Goal: Check status

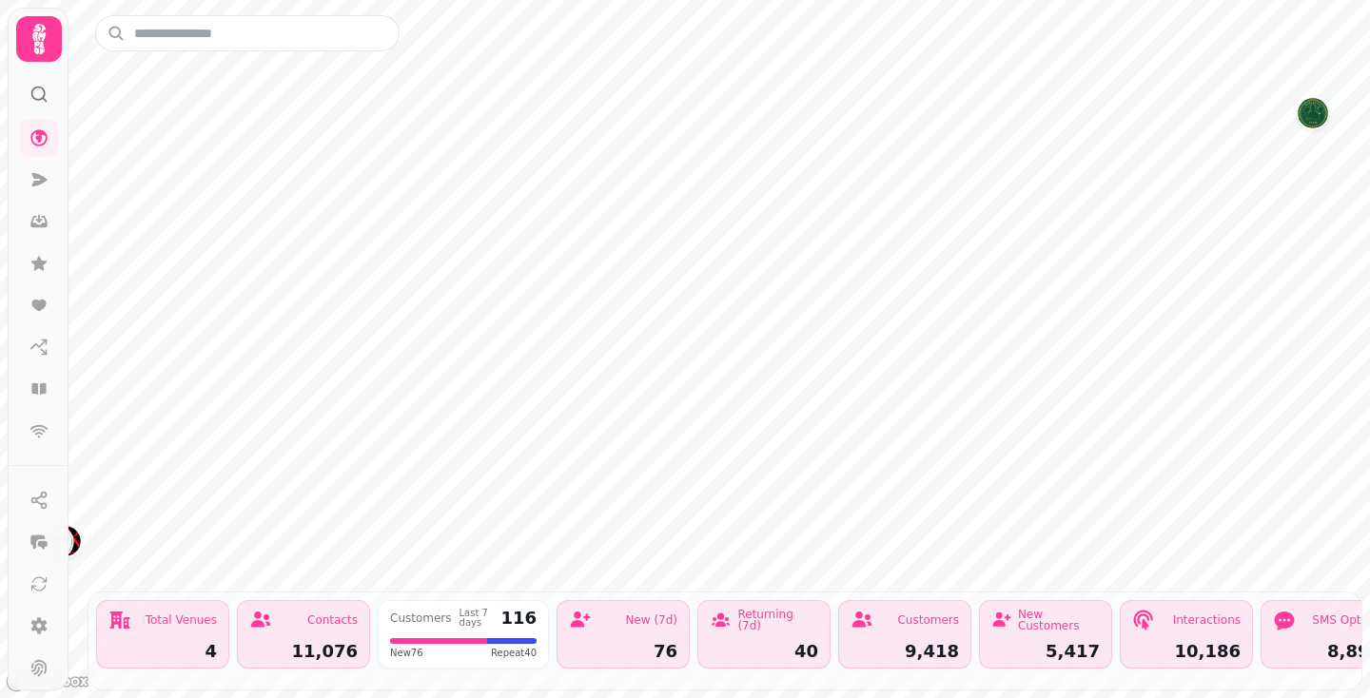
click at [148, 634] on div "Total Venues 4" at bounding box center [162, 634] width 133 height 68
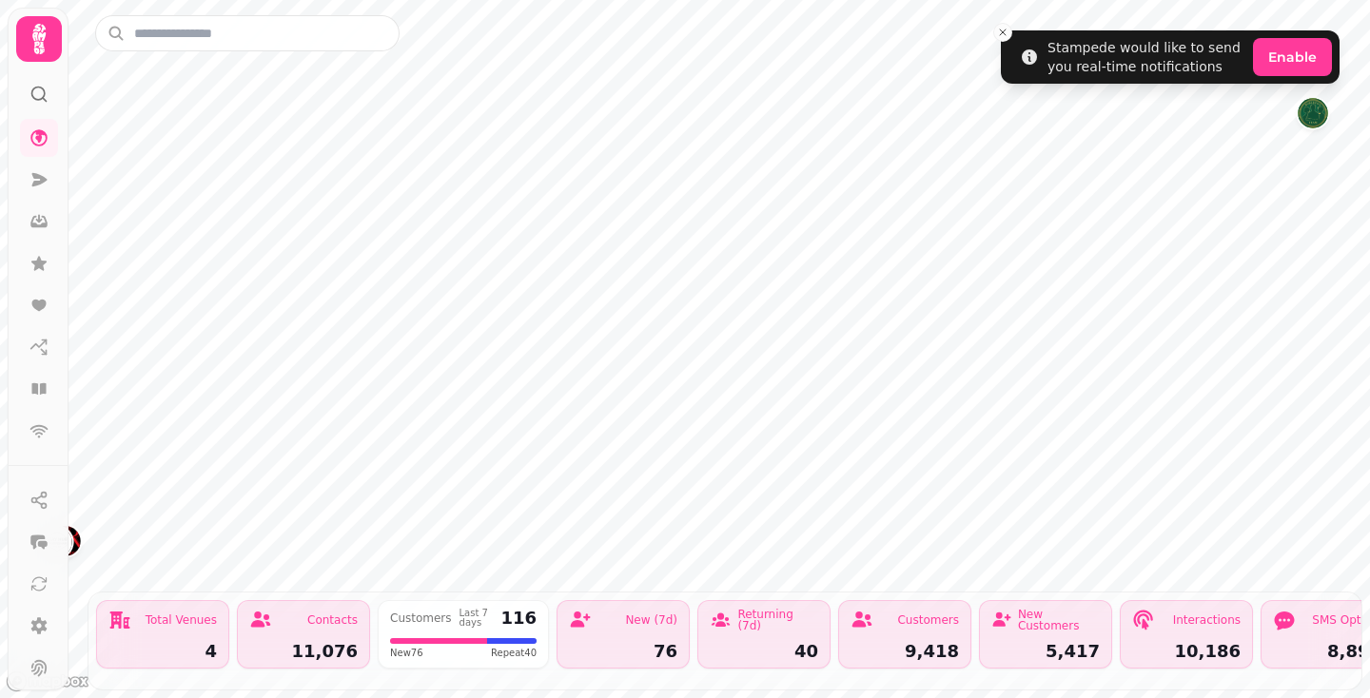
click at [193, 637] on div "Total Venues 4" at bounding box center [162, 634] width 133 height 68
click at [37, 144] on icon at bounding box center [38, 137] width 19 height 19
click at [46, 184] on icon at bounding box center [38, 179] width 19 height 19
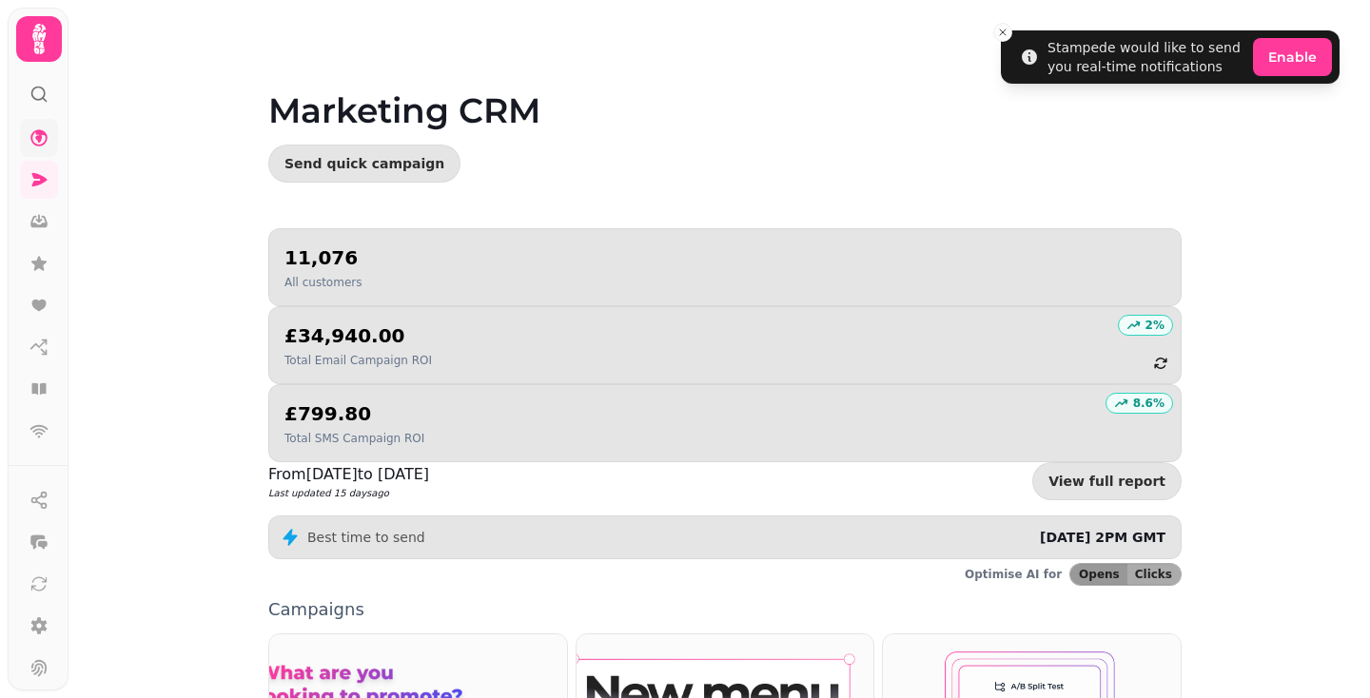
click at [34, 141] on icon at bounding box center [38, 137] width 19 height 19
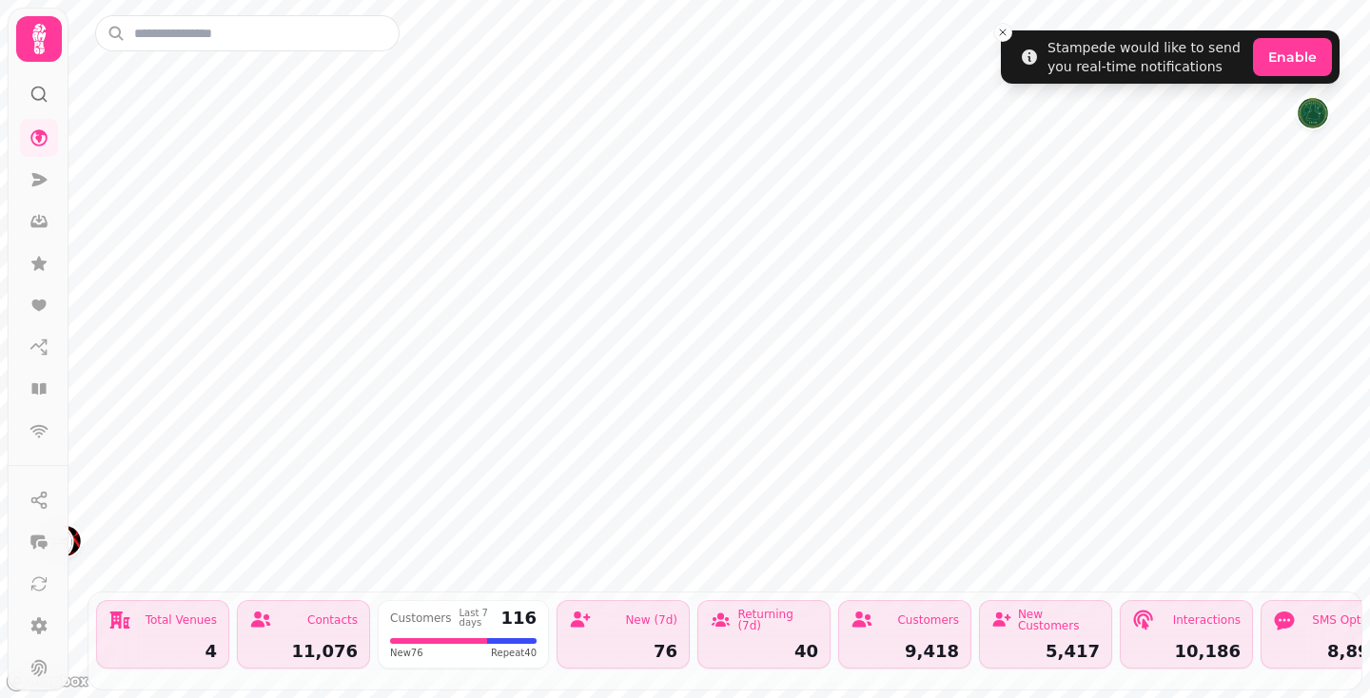
click at [185, 628] on div "Total Venues" at bounding box center [162, 620] width 108 height 23
click at [538, 269] on img "BUNA CLUB" at bounding box center [533, 265] width 29 height 29
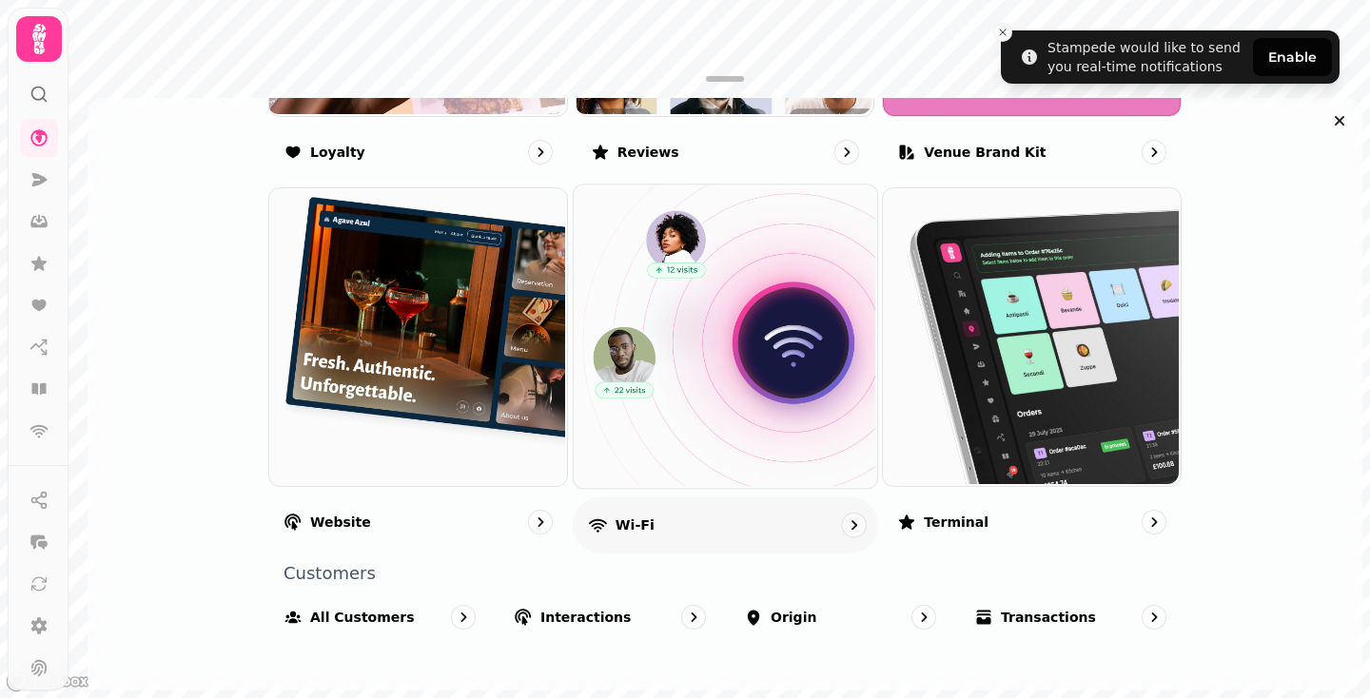
scroll to position [1385, 0]
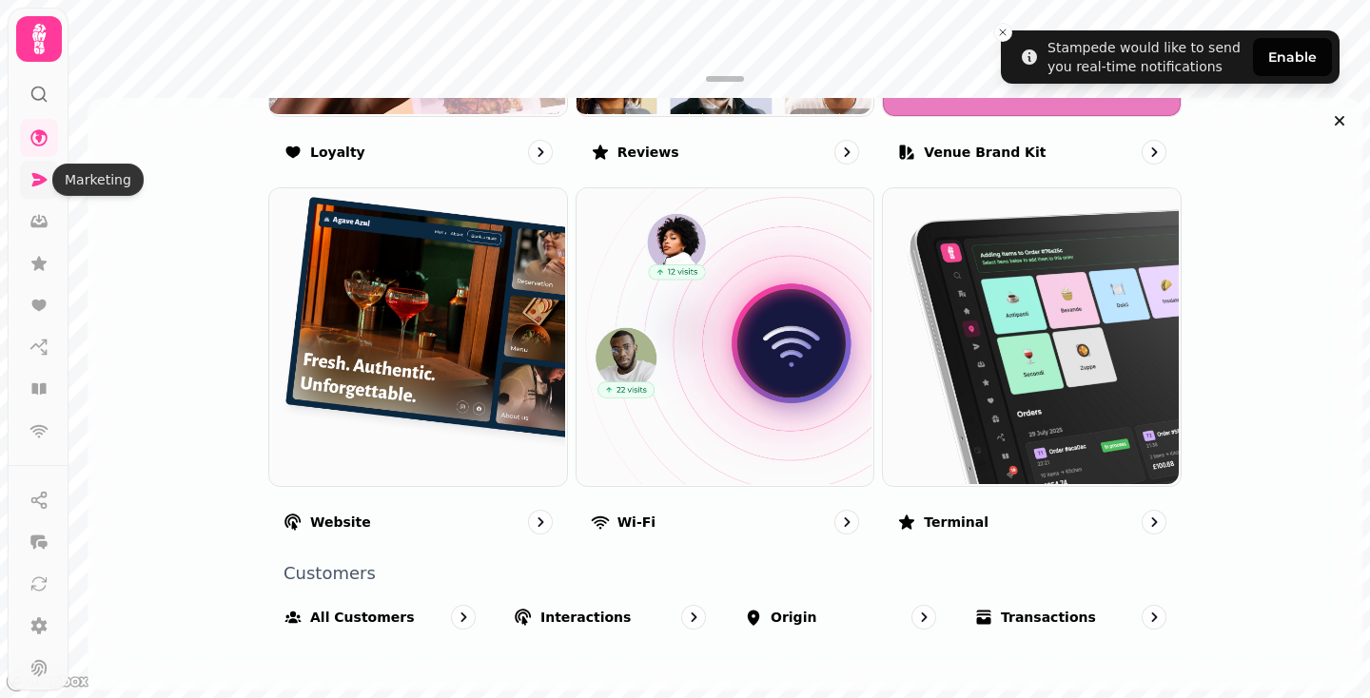
click at [34, 178] on icon at bounding box center [39, 179] width 15 height 13
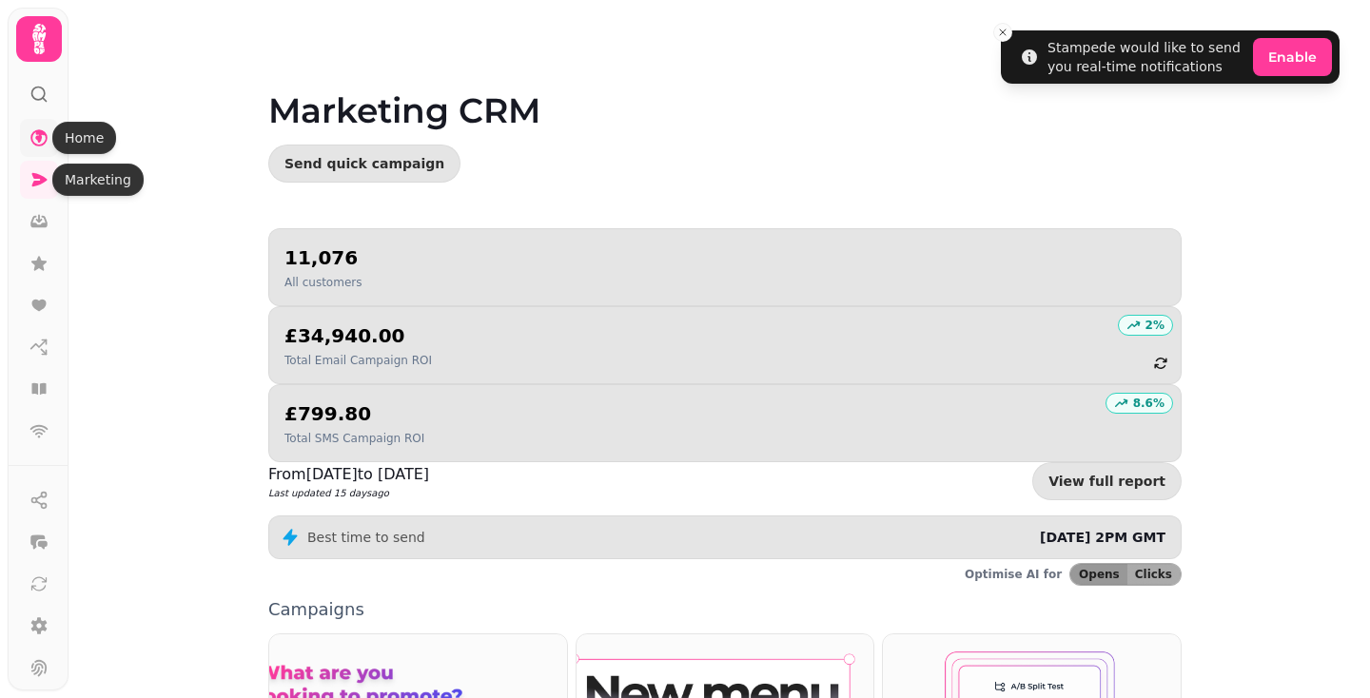
click at [33, 145] on icon at bounding box center [38, 137] width 19 height 19
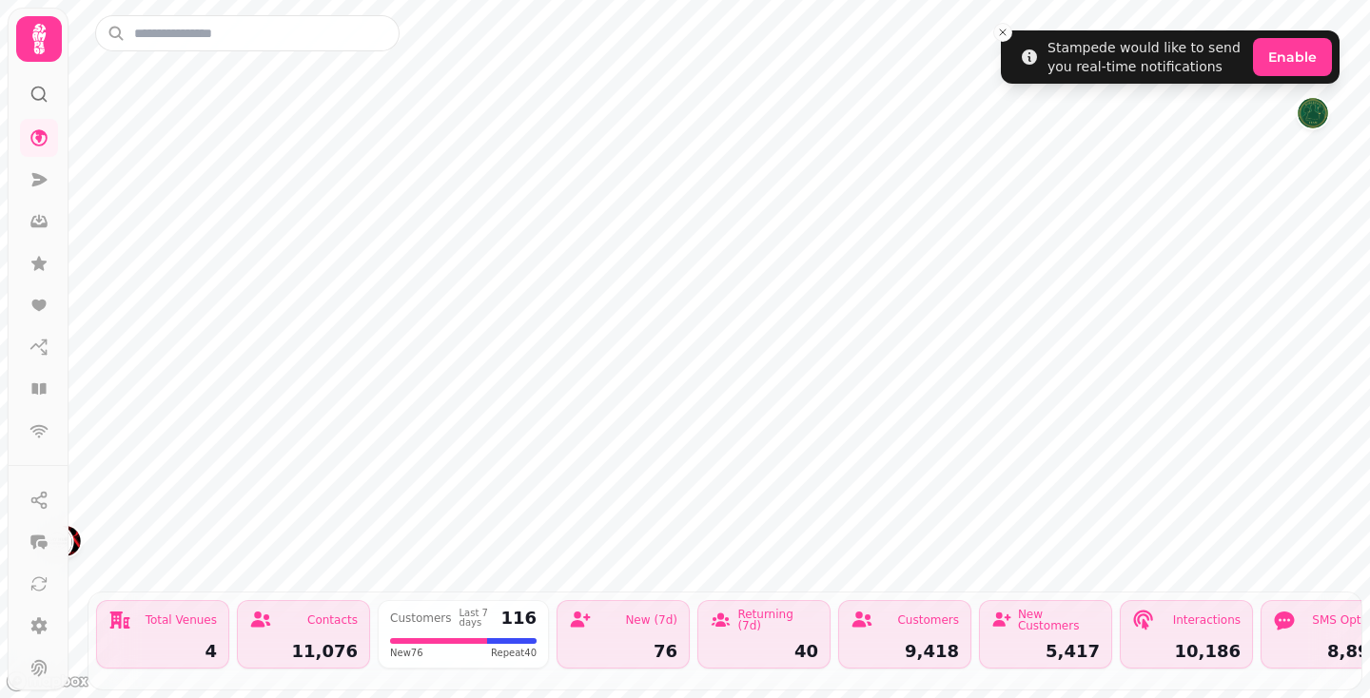
click at [41, 50] on icon at bounding box center [38, 39] width 13 height 30
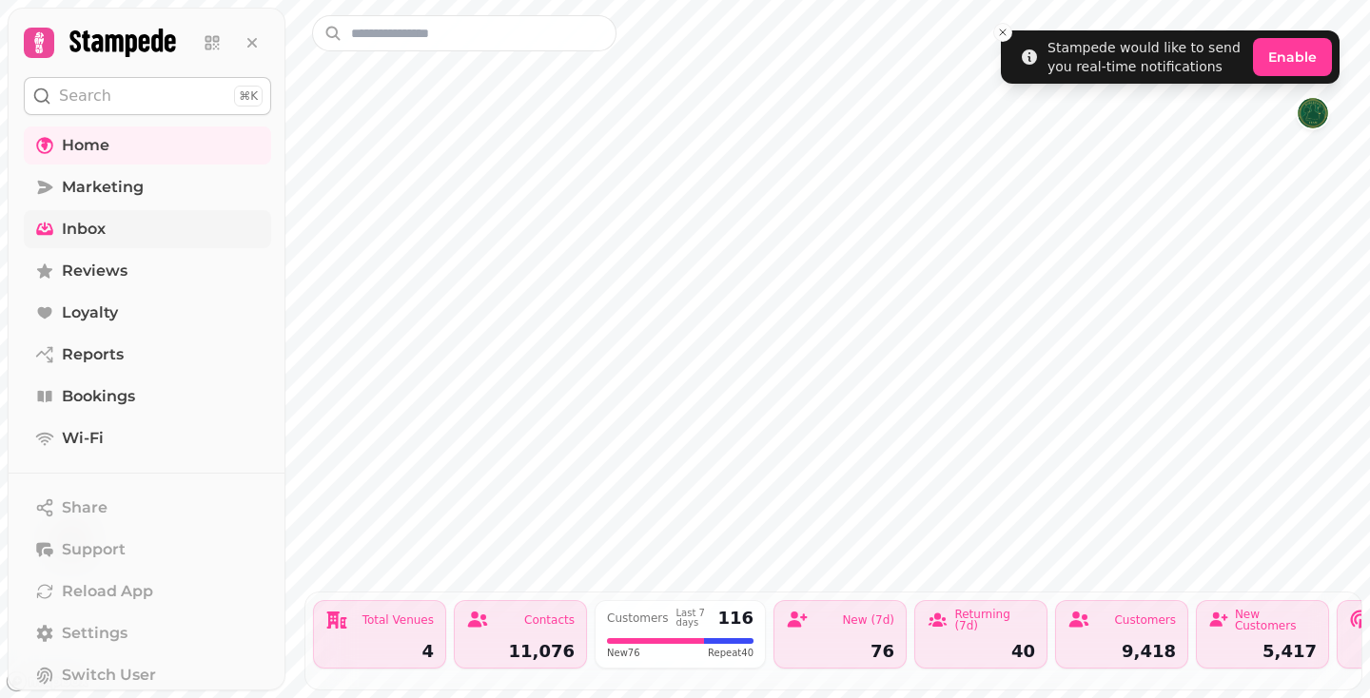
click at [130, 224] on link "Inbox" at bounding box center [147, 229] width 247 height 38
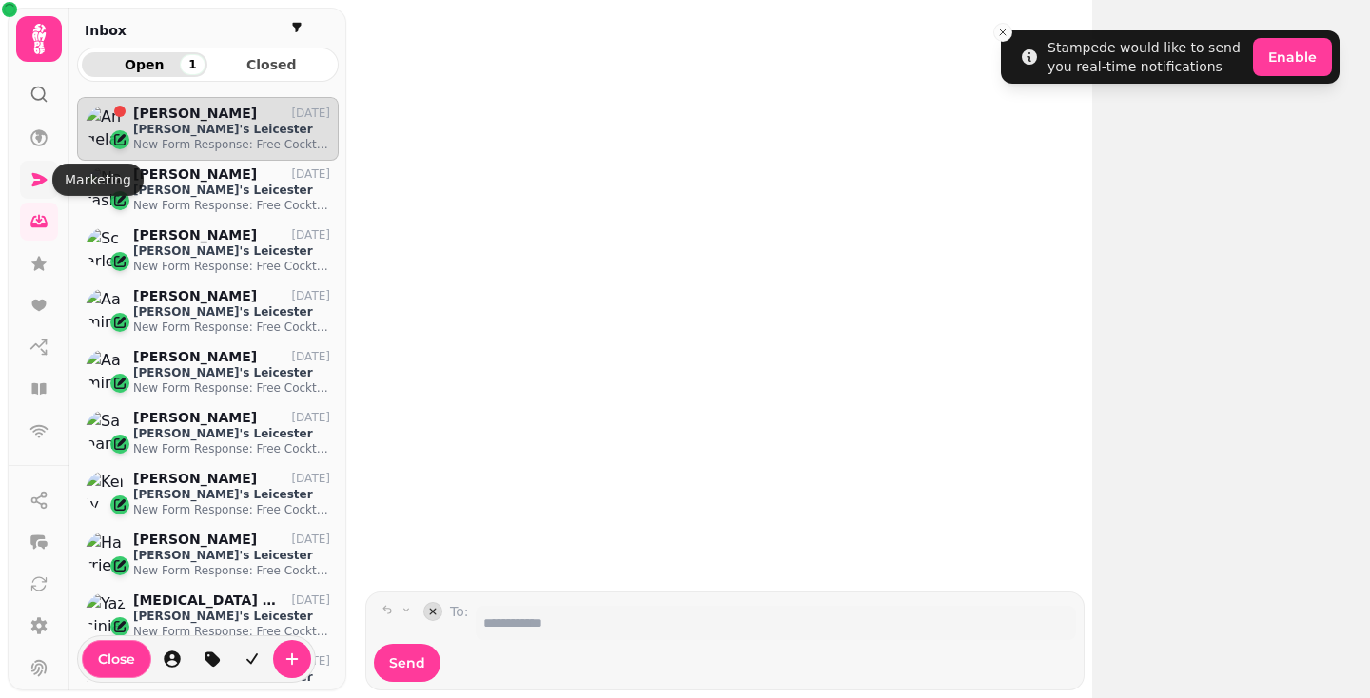
click at [43, 182] on icon at bounding box center [39, 179] width 15 height 13
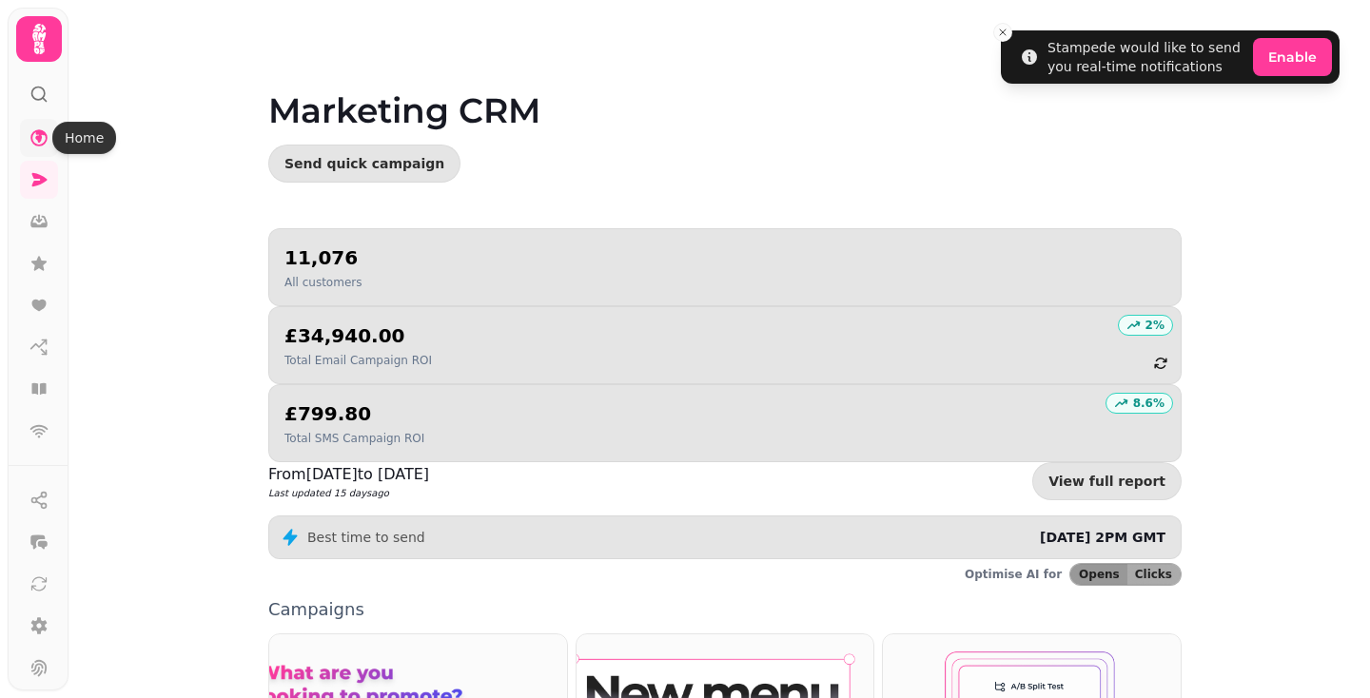
click at [34, 141] on icon at bounding box center [38, 137] width 19 height 19
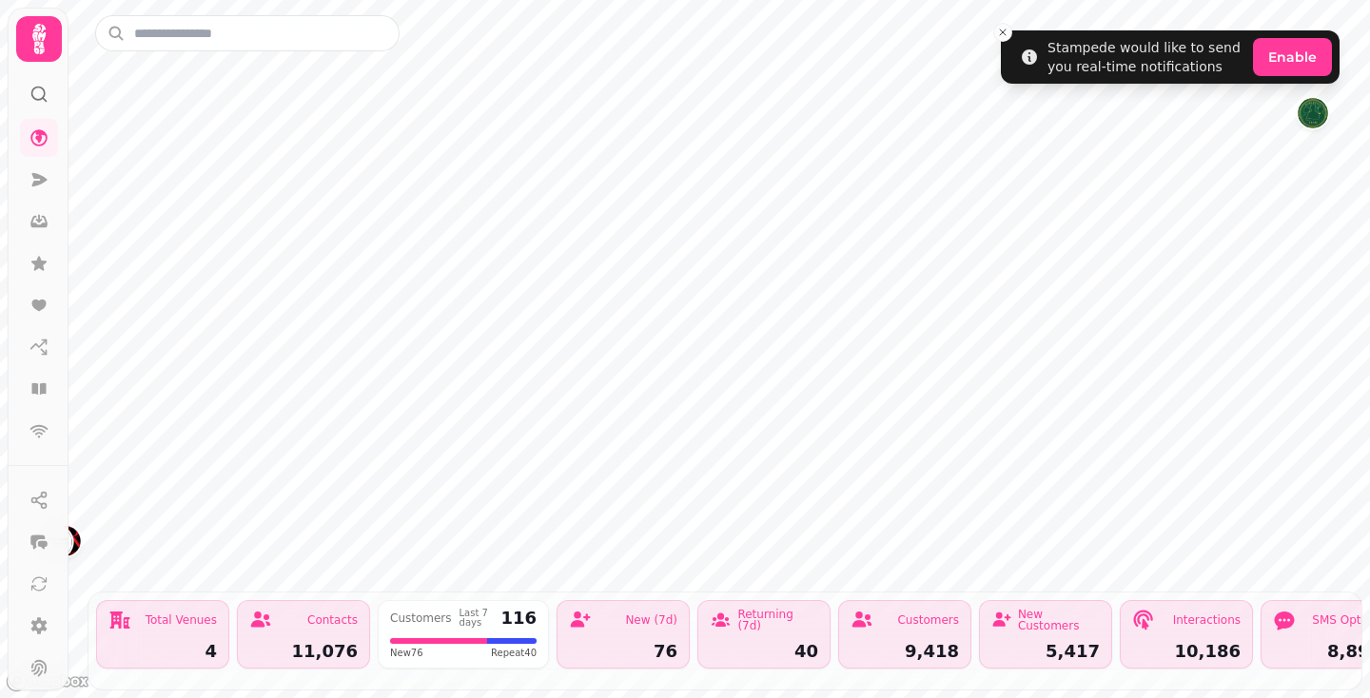
click at [195, 634] on div "Total Venues 4" at bounding box center [162, 634] width 133 height 68
click at [40, 140] on icon at bounding box center [38, 137] width 17 height 17
click at [39, 181] on icon at bounding box center [39, 179] width 15 height 13
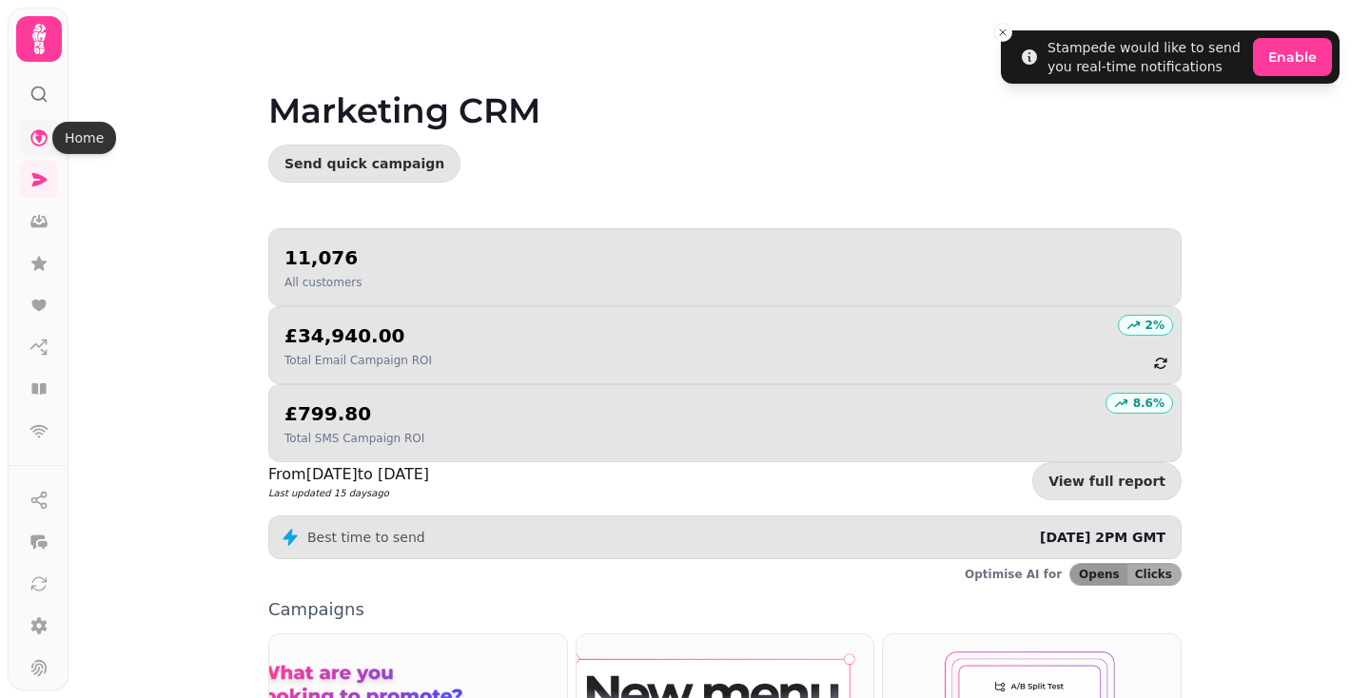
click at [42, 143] on icon at bounding box center [38, 137] width 19 height 19
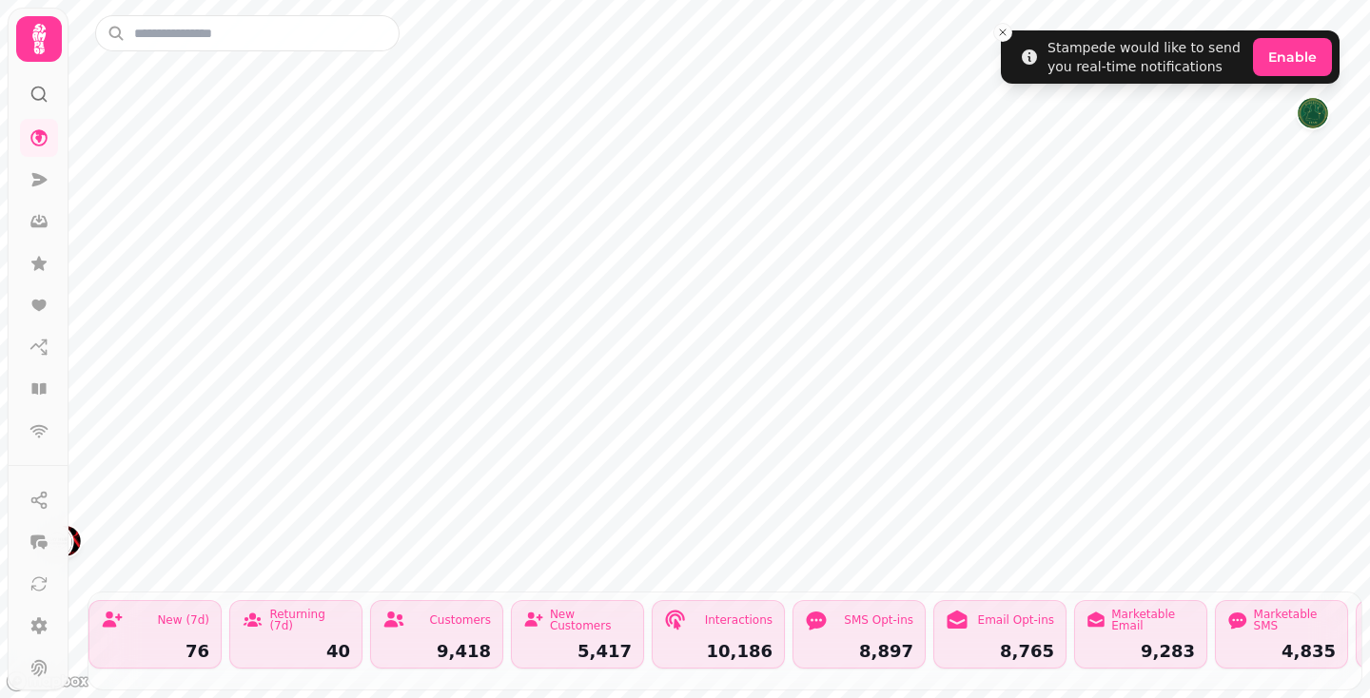
scroll to position [0, 483]
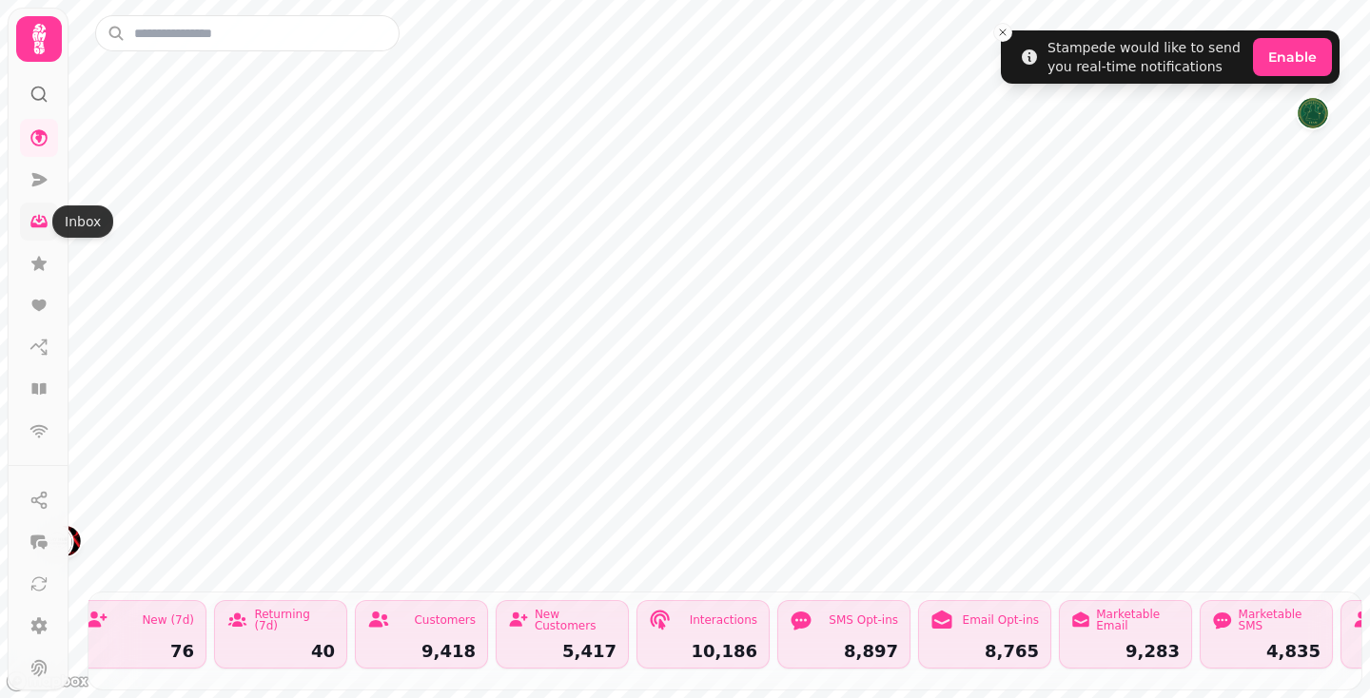
click at [41, 218] on icon at bounding box center [38, 221] width 19 height 19
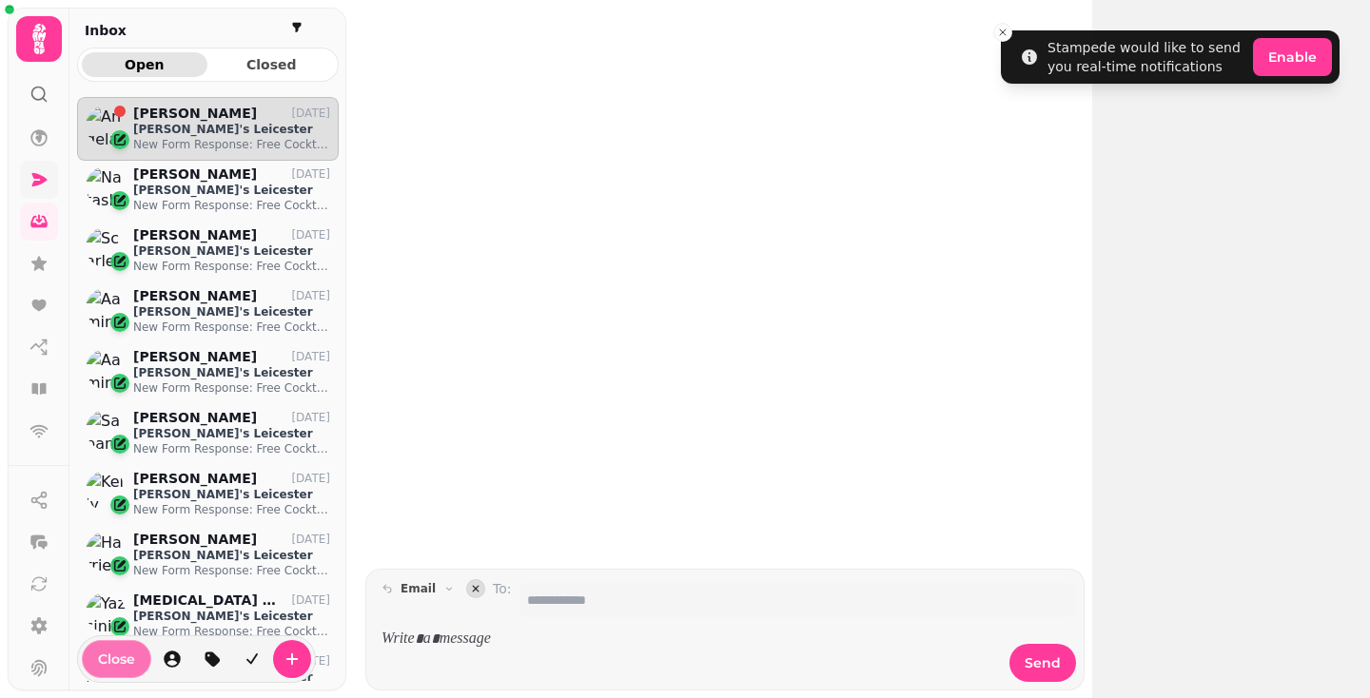
scroll to position [585, 262]
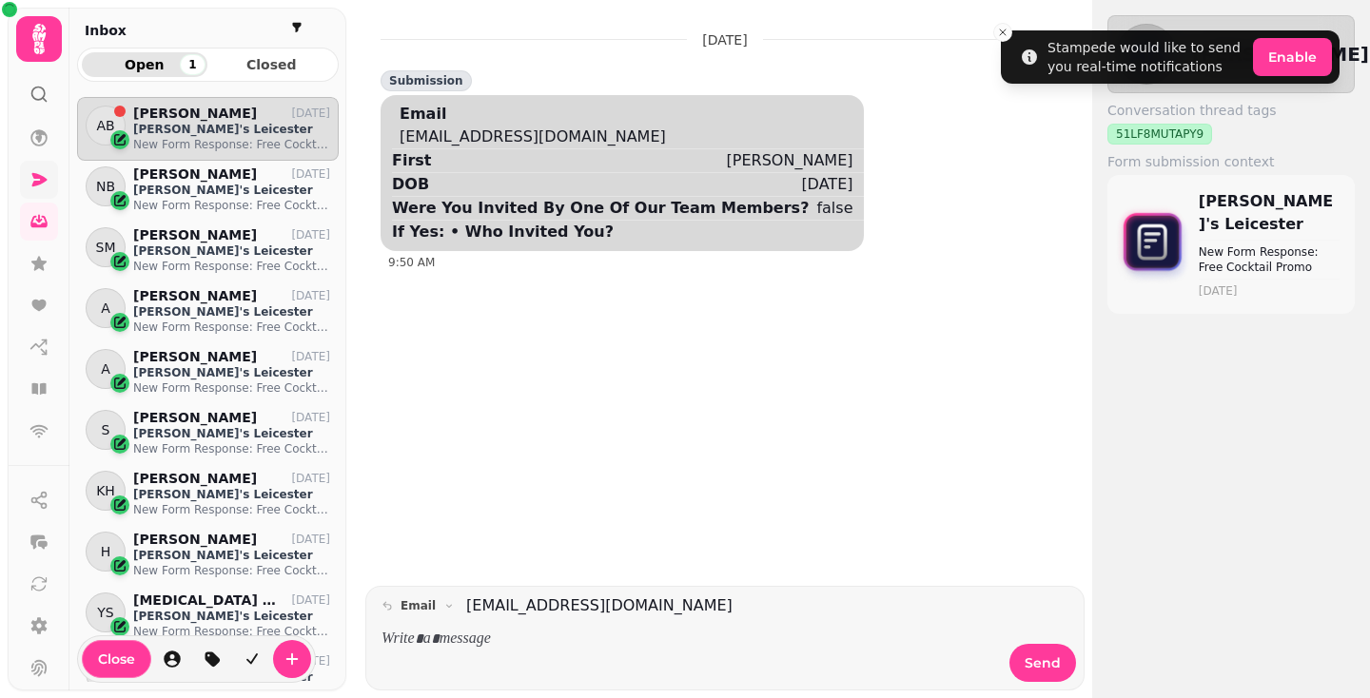
click at [31, 185] on icon at bounding box center [38, 179] width 19 height 19
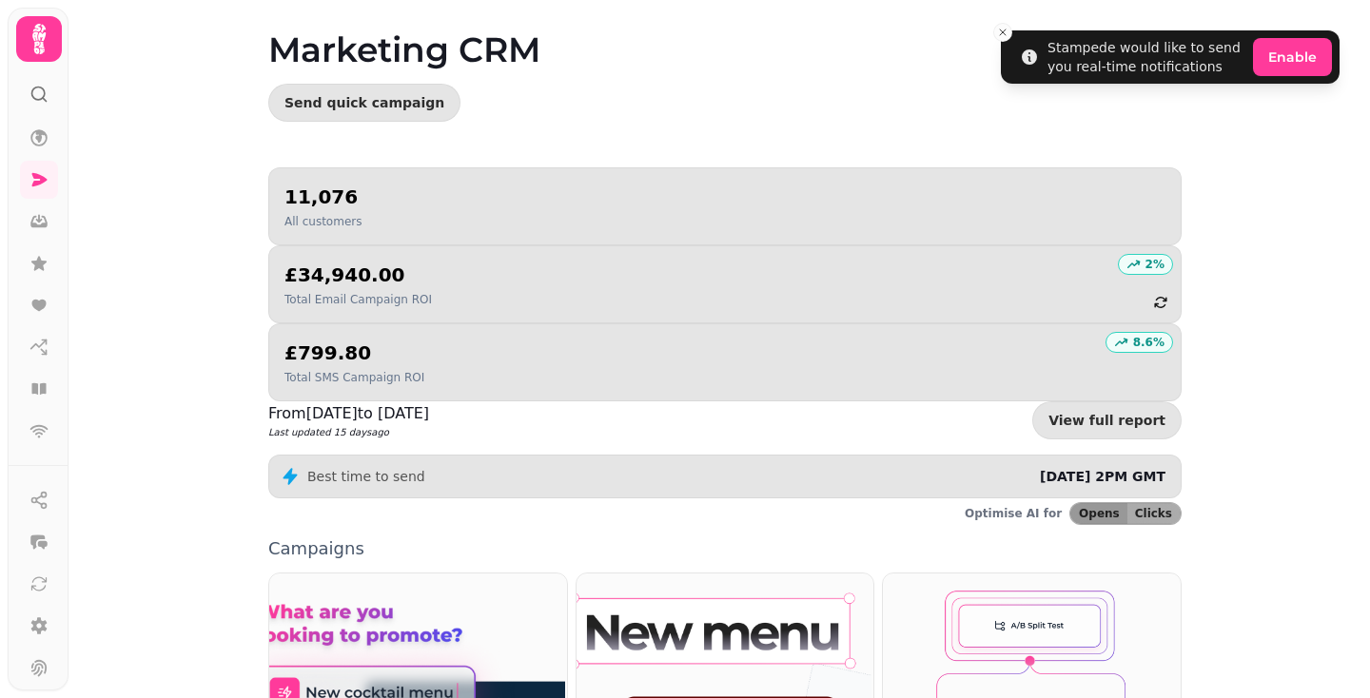
scroll to position [62, 0]
click at [1131, 400] on link "View full report" at bounding box center [1106, 419] width 149 height 38
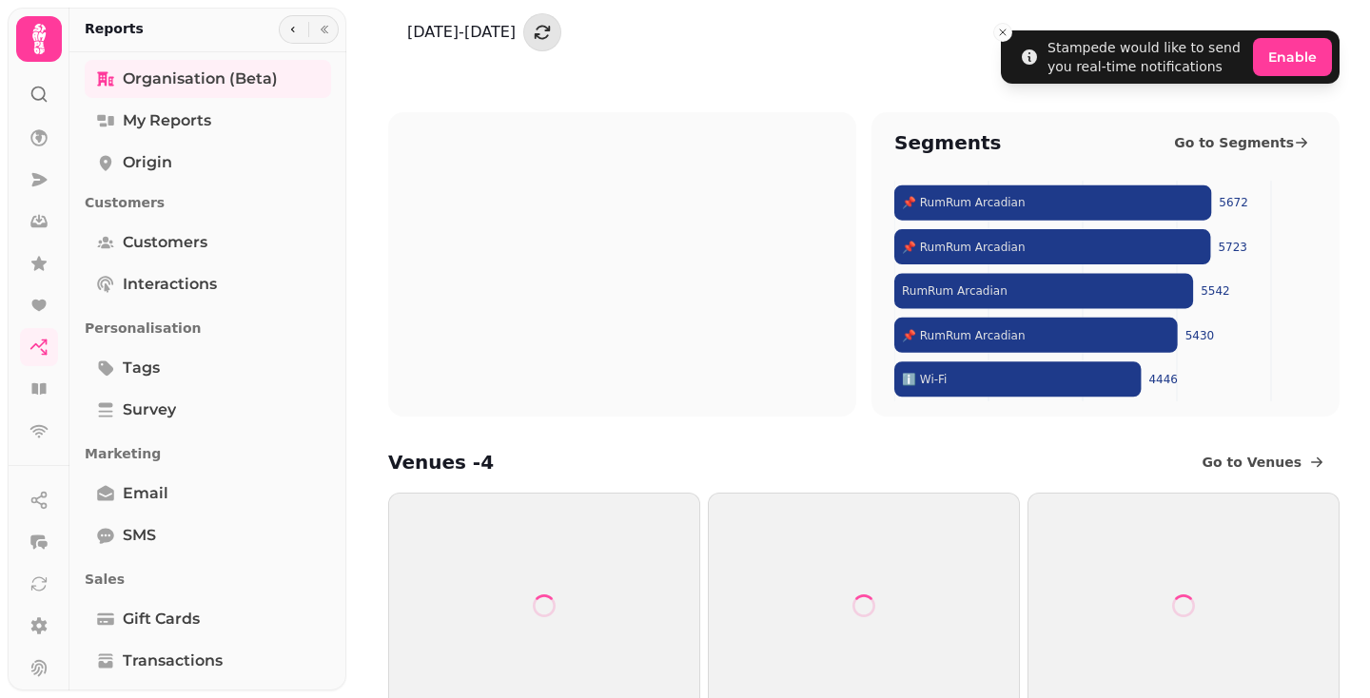
scroll to position [115, 0]
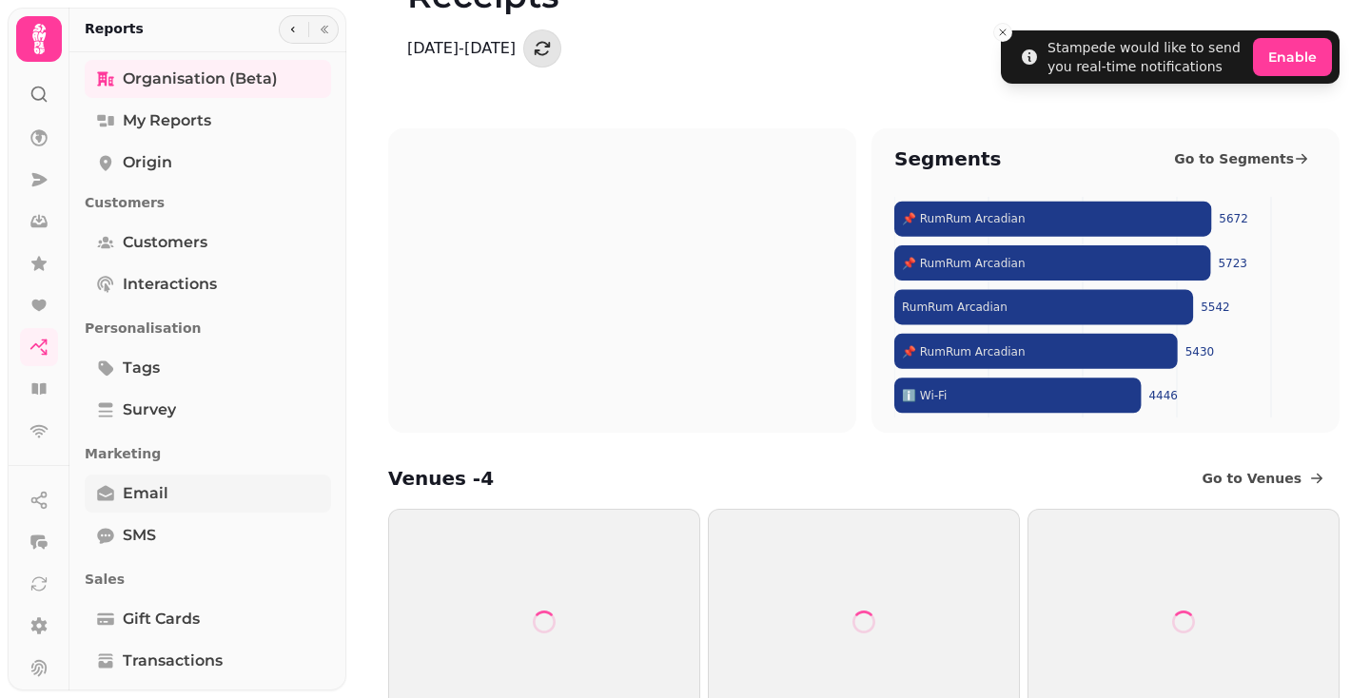
click at [179, 508] on link "Email" at bounding box center [208, 494] width 246 height 38
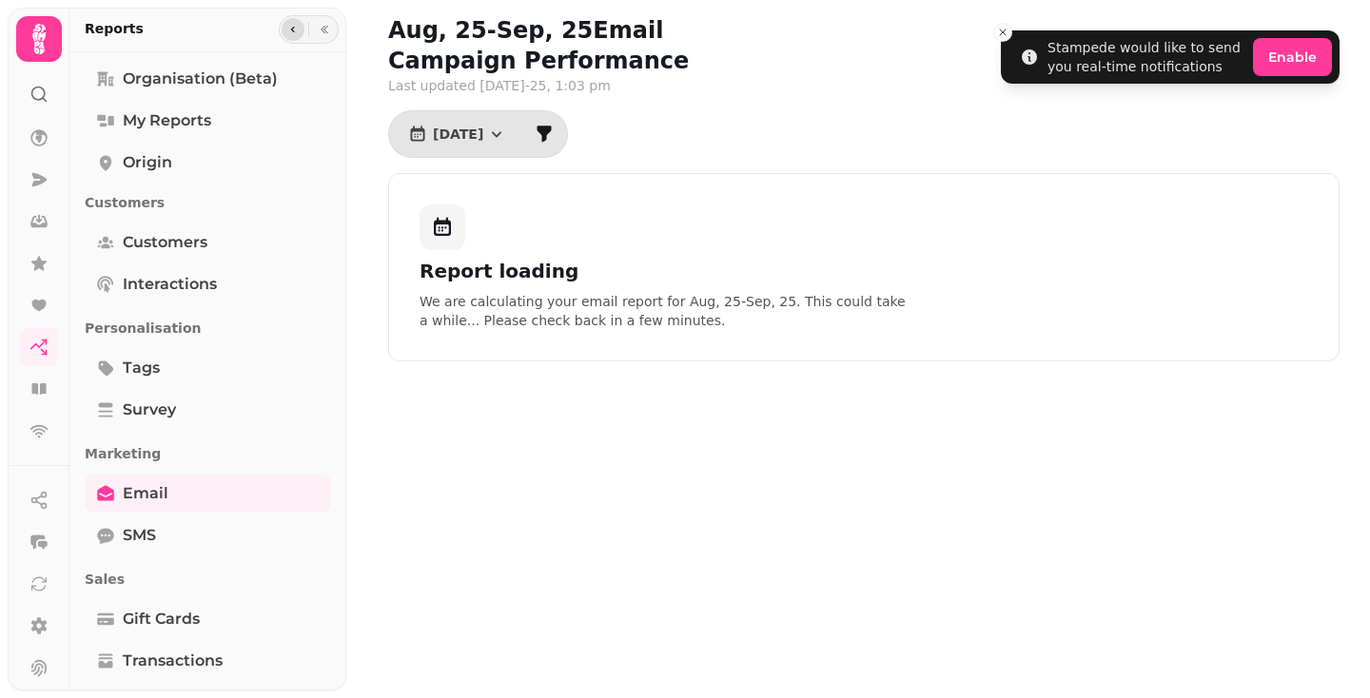
click at [291, 30] on icon "button" at bounding box center [293, 30] width 4 height 6
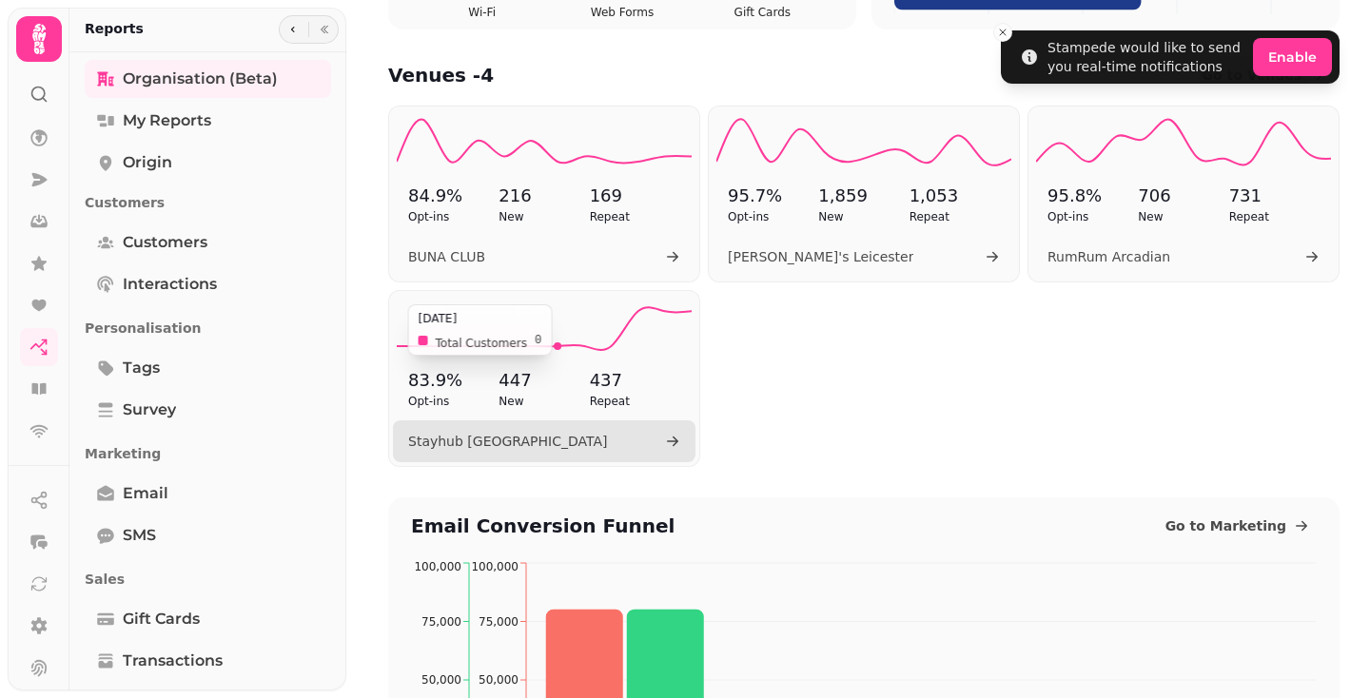
scroll to position [521, 0]
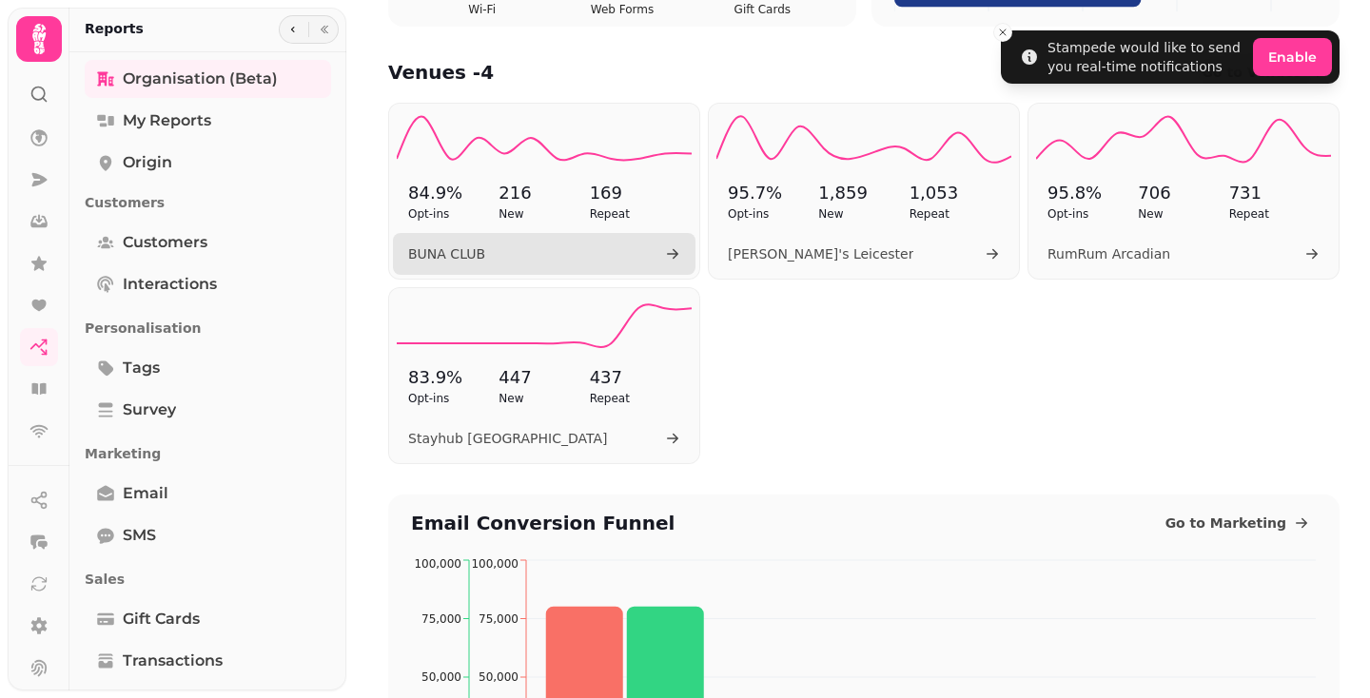
click at [582, 183] on p "216" at bounding box center [543, 193] width 90 height 27
click at [631, 261] on link "BUNA CLUB" at bounding box center [544, 254] width 302 height 42
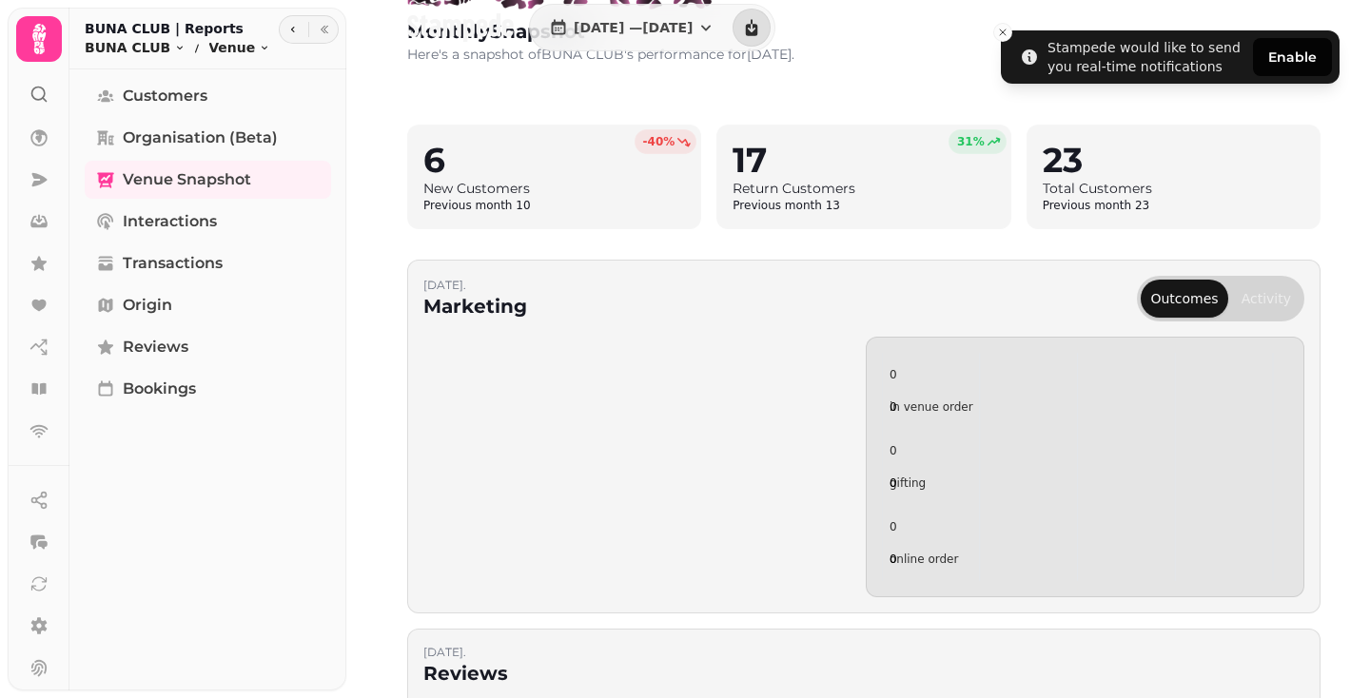
scroll to position [261, 0]
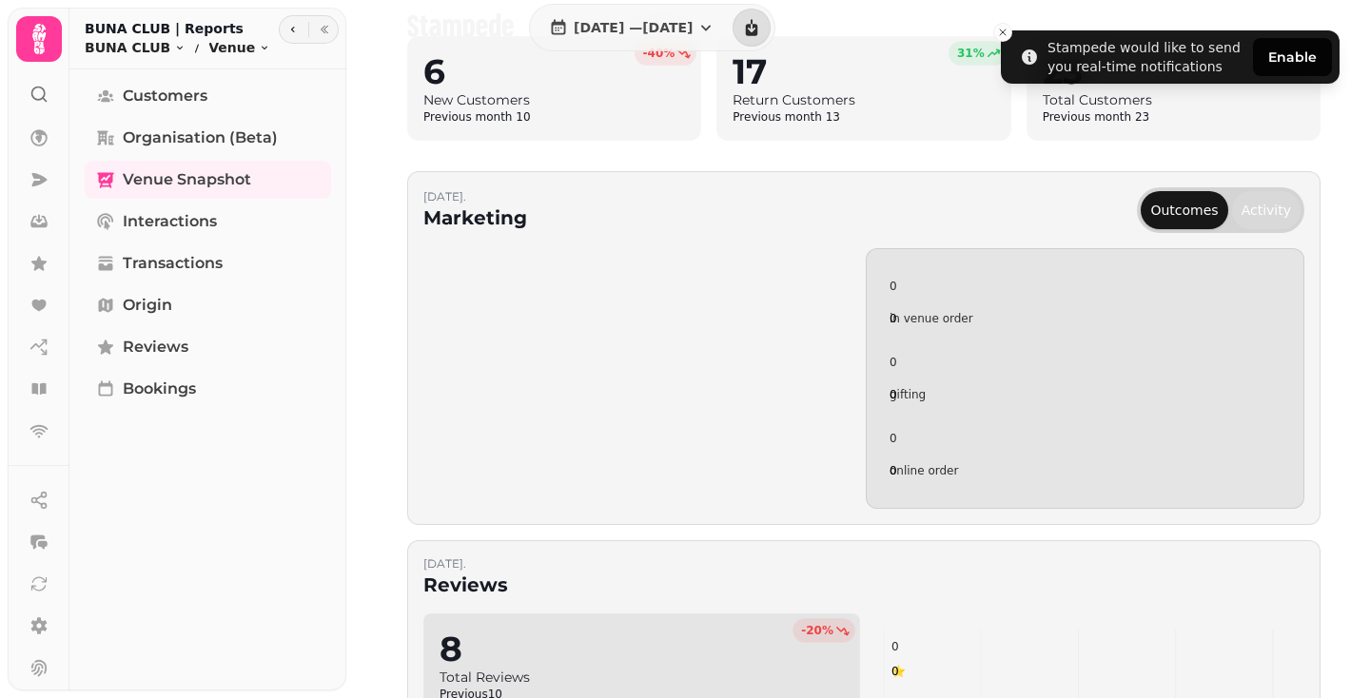
click at [1273, 222] on button "Activity" at bounding box center [1266, 210] width 68 height 38
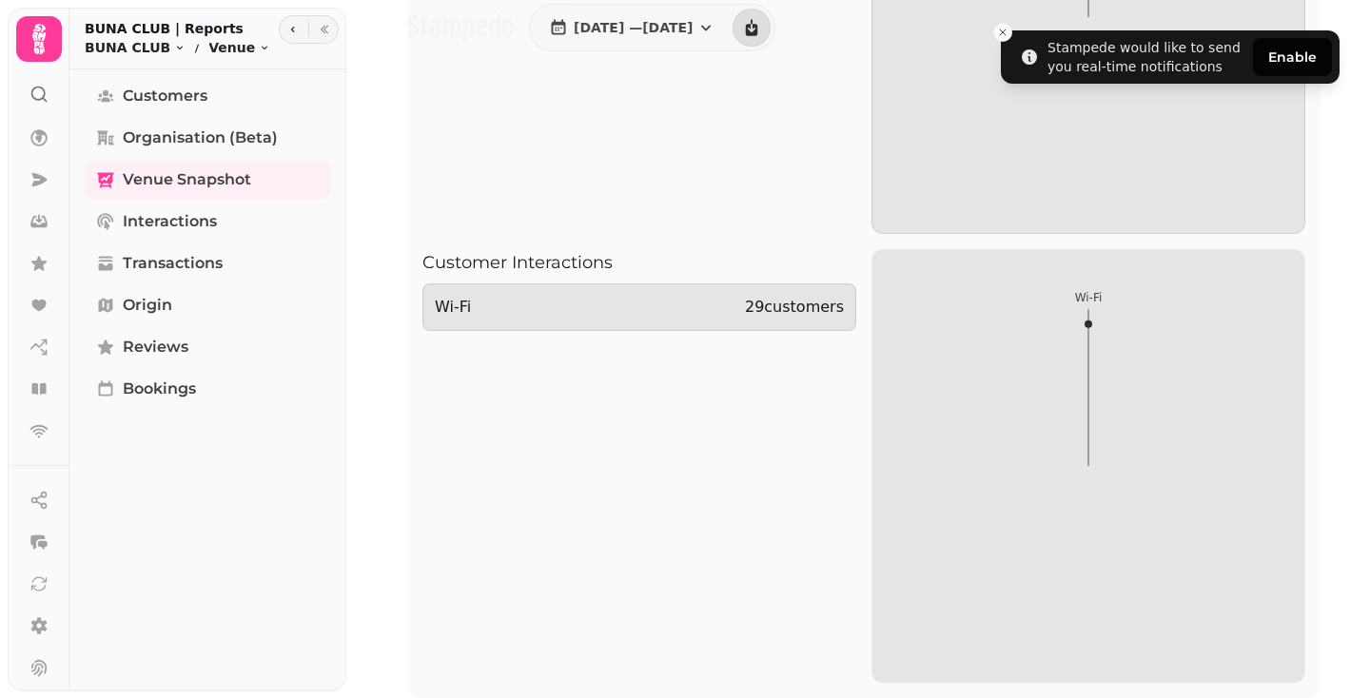
scroll to position [3387, 0]
click at [189, 99] on span "Customers" at bounding box center [165, 96] width 85 height 23
select select "**"
